Goal: Information Seeking & Learning: Learn about a topic

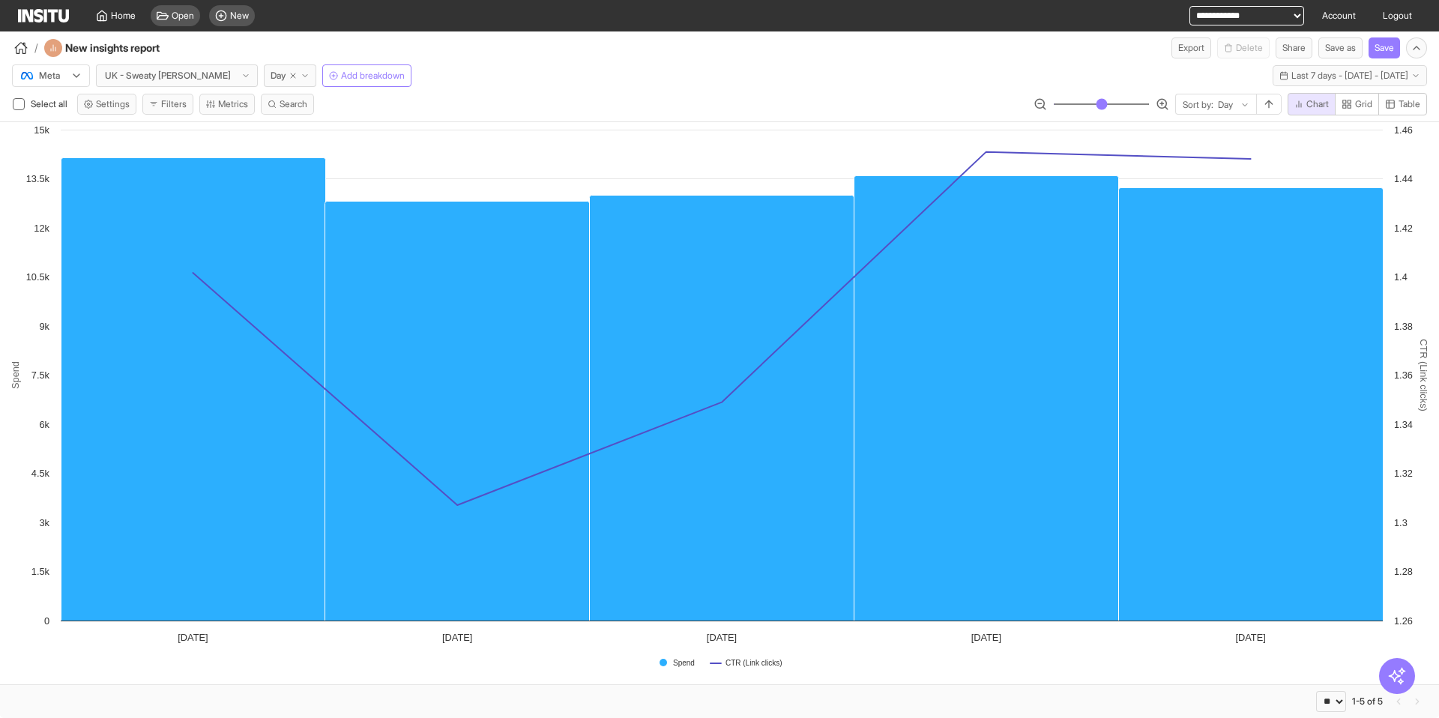
select select "**"
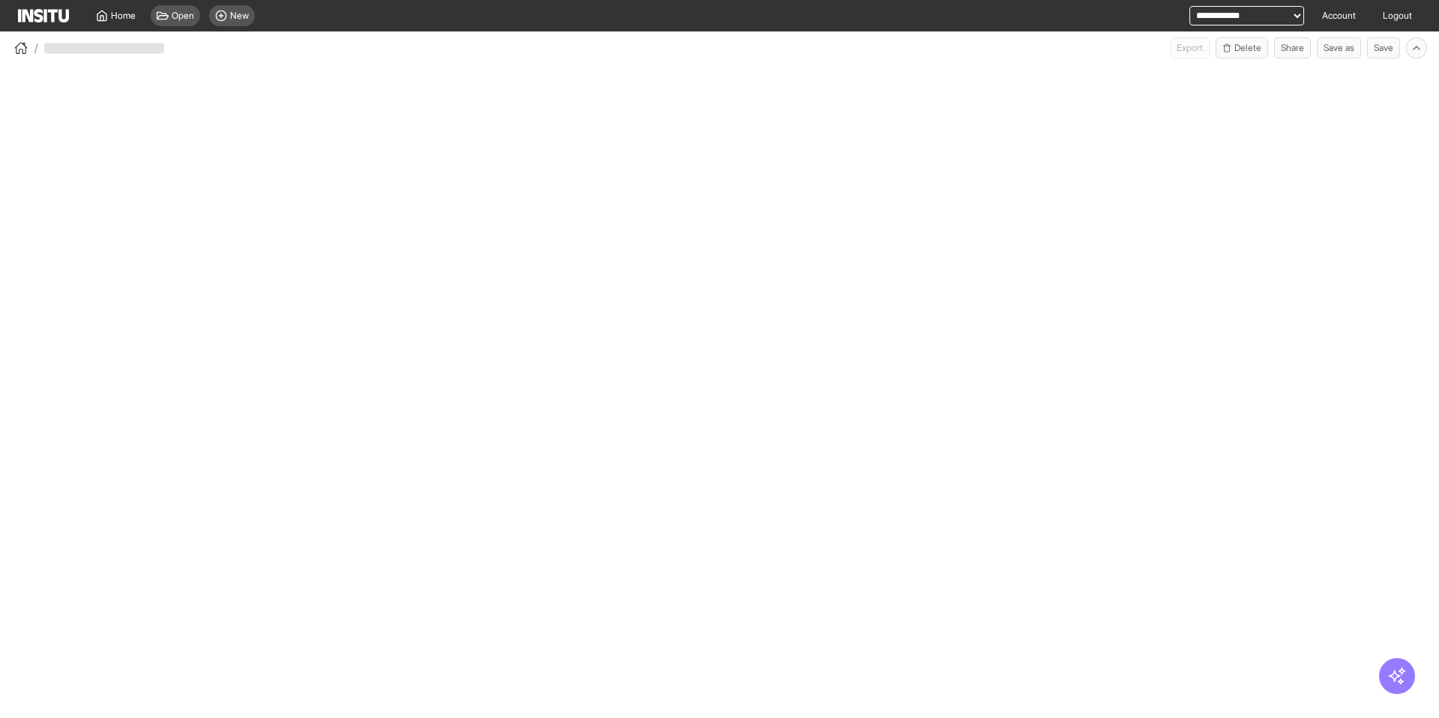
select select "**"
